Goal: Transaction & Acquisition: Download file/media

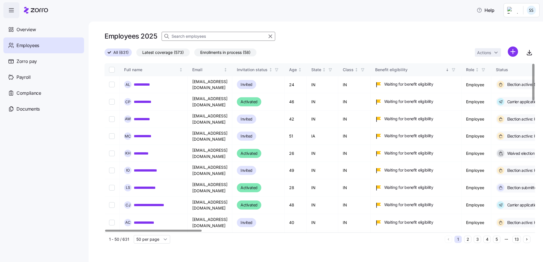
click at [193, 37] on input at bounding box center [219, 36] width 114 height 9
drag, startPoint x: 30, startPoint y: 105, endPoint x: 96, endPoint y: 157, distance: 83.5
click at [30, 105] on div "Documents" at bounding box center [43, 109] width 81 height 16
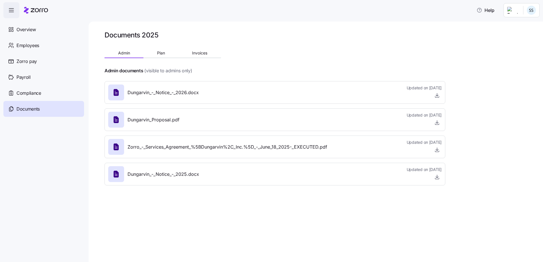
click at [174, 92] on span "Dungarvin_-_Notice_-_2026.docx" at bounding box center [162, 92] width 71 height 7
click at [439, 97] on icon "button" at bounding box center [437, 97] width 4 height 1
